Goal: Transaction & Acquisition: Purchase product/service

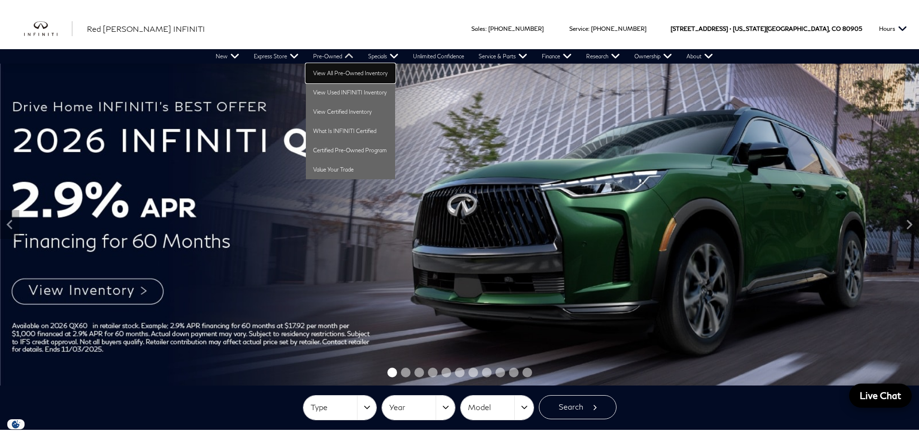
click at [343, 72] on link "View All Pre-Owned Inventory" at bounding box center [350, 73] width 89 height 19
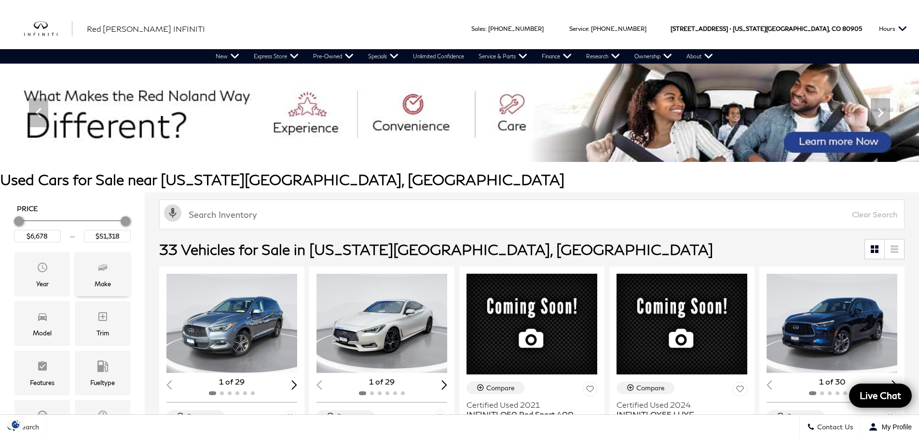
click at [108, 280] on div "Make" at bounding box center [103, 284] width 16 height 11
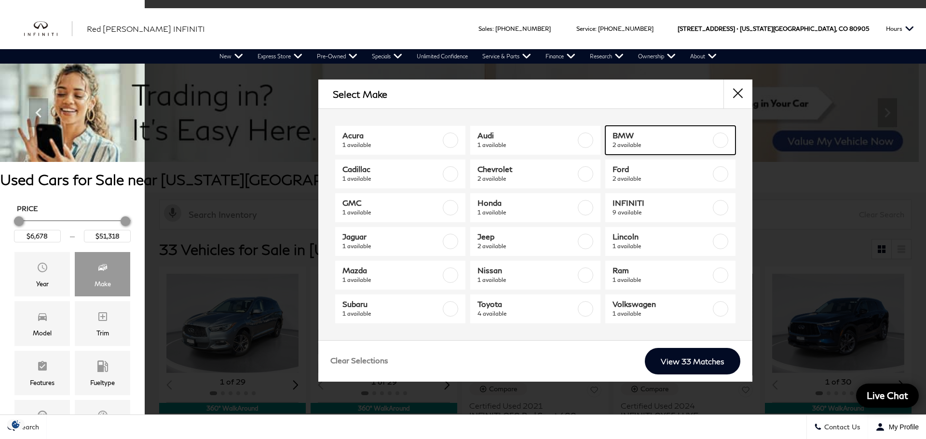
click at [622, 140] on span "2 available" at bounding box center [661, 145] width 98 height 10
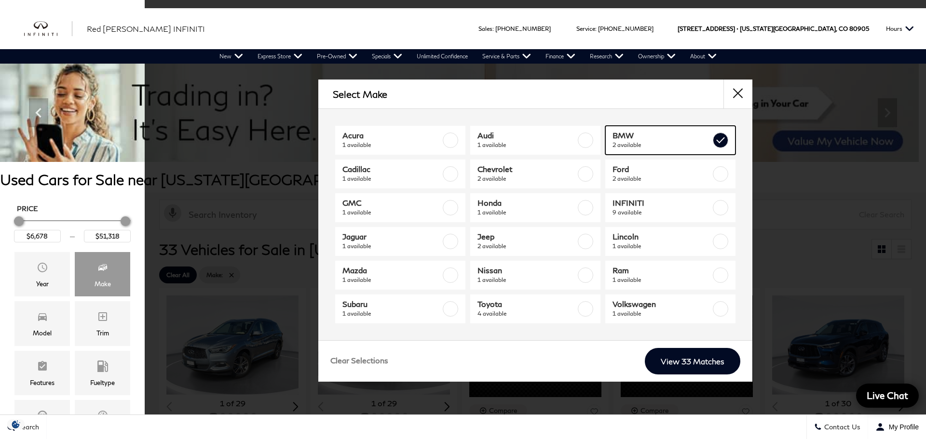
type input "$26,678"
type input "$37,678"
checkbox input "true"
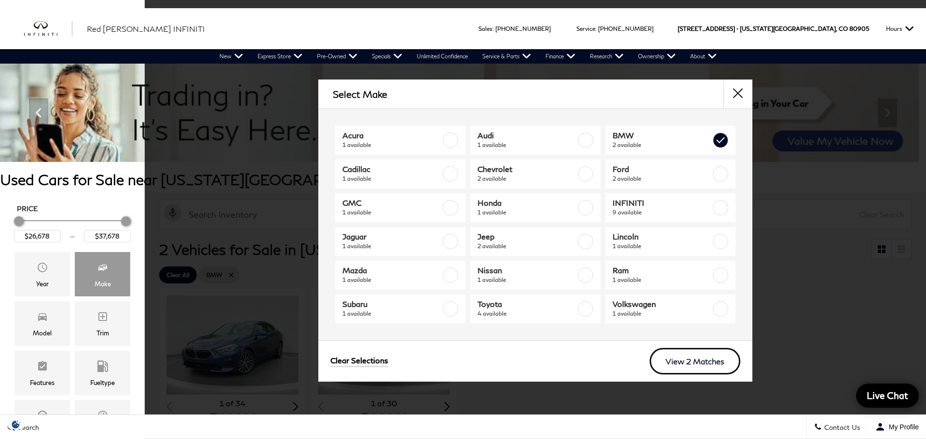
click at [719, 361] on link "View 2 Matches" at bounding box center [695, 361] width 91 height 27
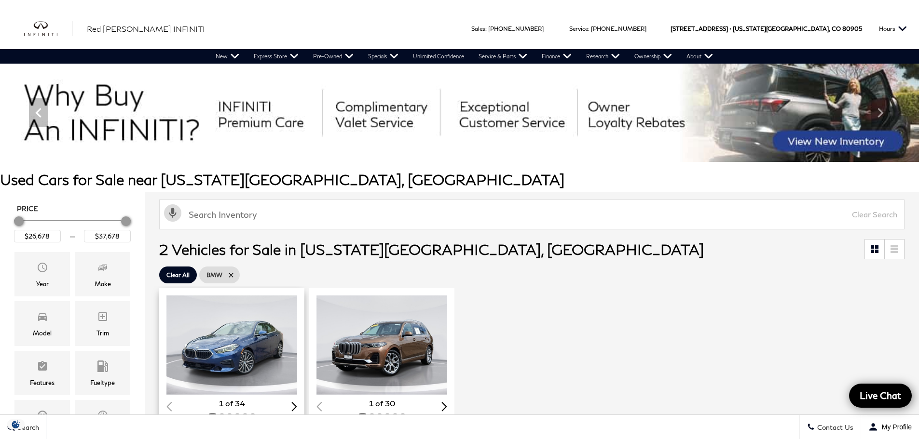
click at [244, 355] on img "1 / 2" at bounding box center [232, 345] width 132 height 99
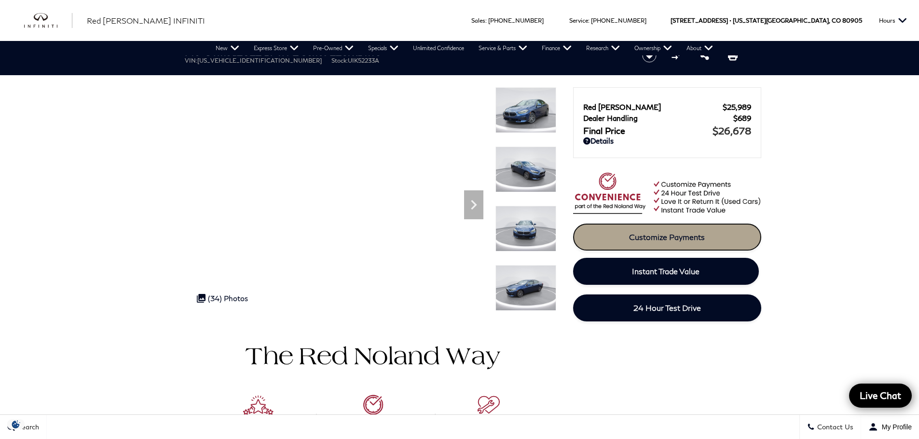
click at [692, 238] on span "Customize Payments" at bounding box center [667, 236] width 76 height 9
click at [657, 237] on span "Customize Payments" at bounding box center [667, 236] width 76 height 9
